Goal: Check status

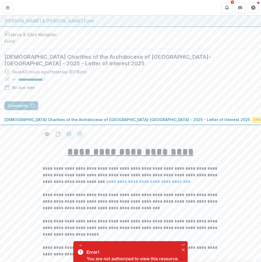
scroll to position [470, 0]
